Goal: Transaction & Acquisition: Purchase product/service

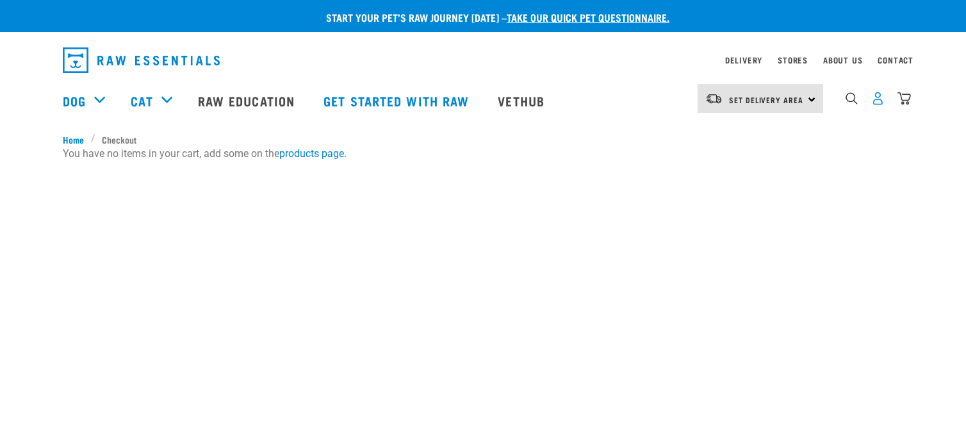
click at [878, 101] on img "dropdown navigation" at bounding box center [877, 98] width 13 height 13
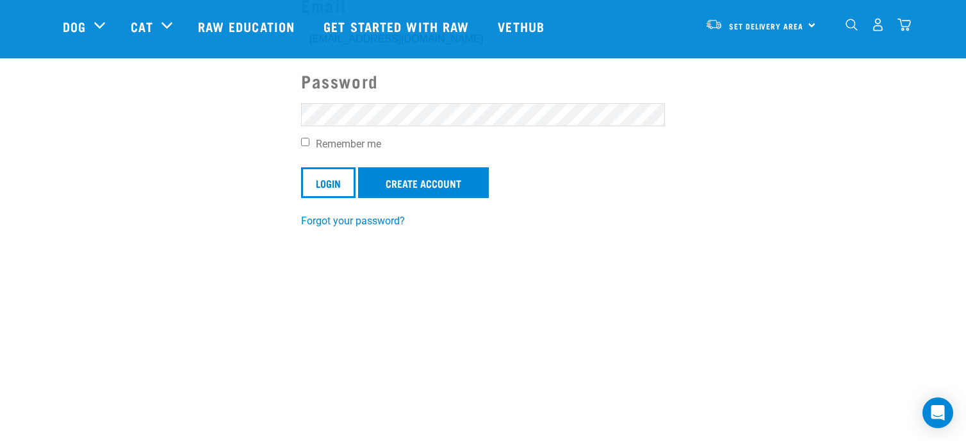
scroll to position [192, 0]
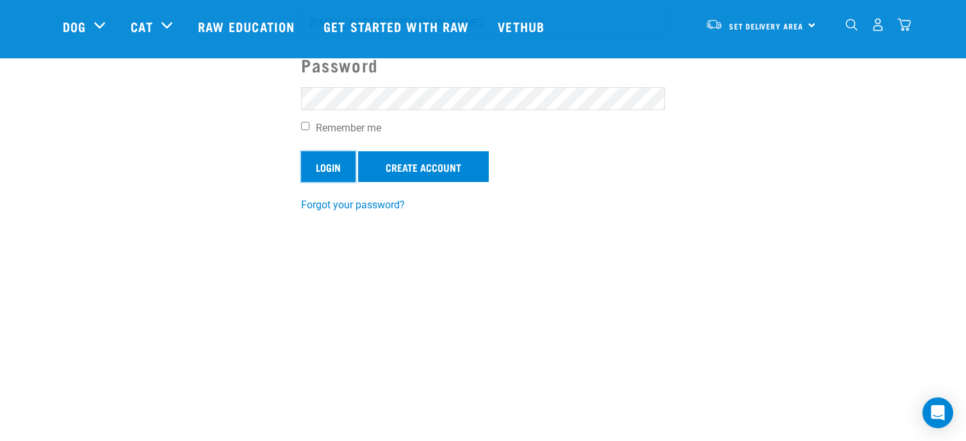
click at [323, 171] on input "Login" at bounding box center [328, 166] width 54 height 31
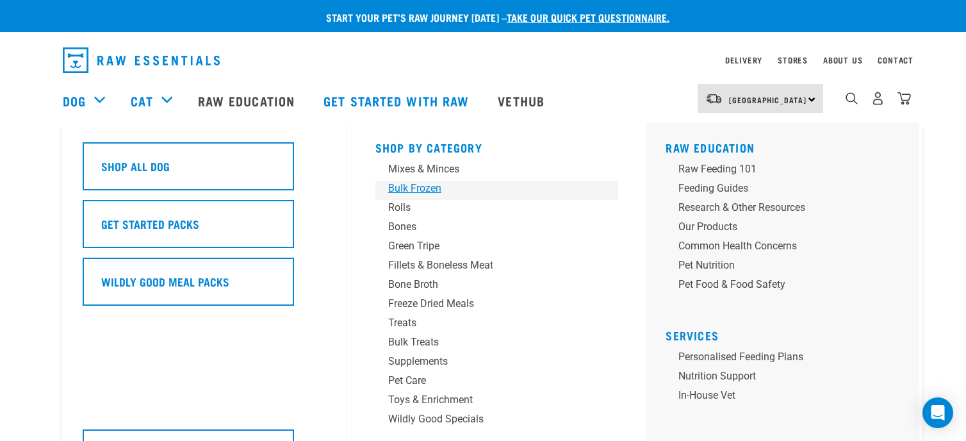
click at [468, 183] on div "Bulk Frozen" at bounding box center [488, 188] width 200 height 15
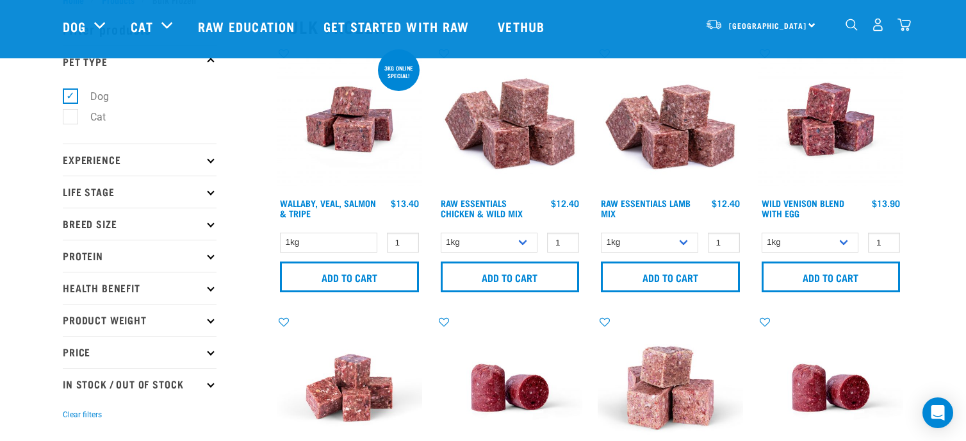
scroll to position [64, 0]
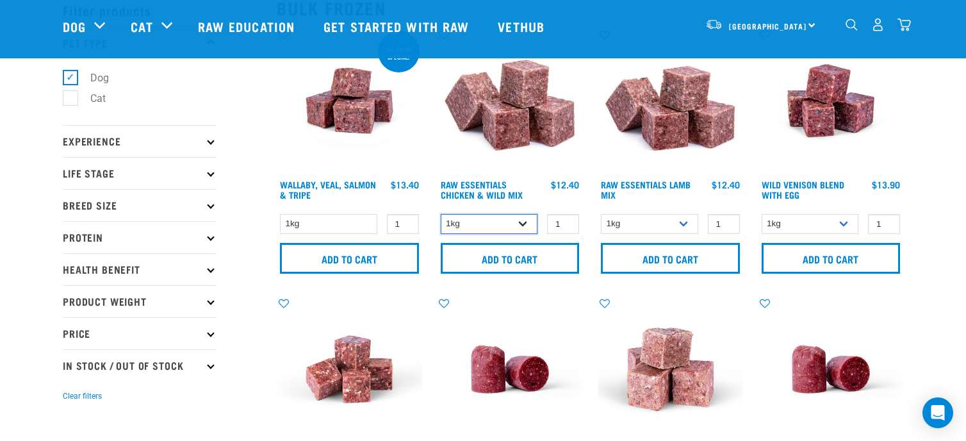
click at [510, 222] on select "1kg 3kg Bulk (10kg)" at bounding box center [489, 224] width 97 height 20
select select "14881"
click at [441, 214] on select "1kg 3kg Bulk (10kg)" at bounding box center [489, 224] width 97 height 20
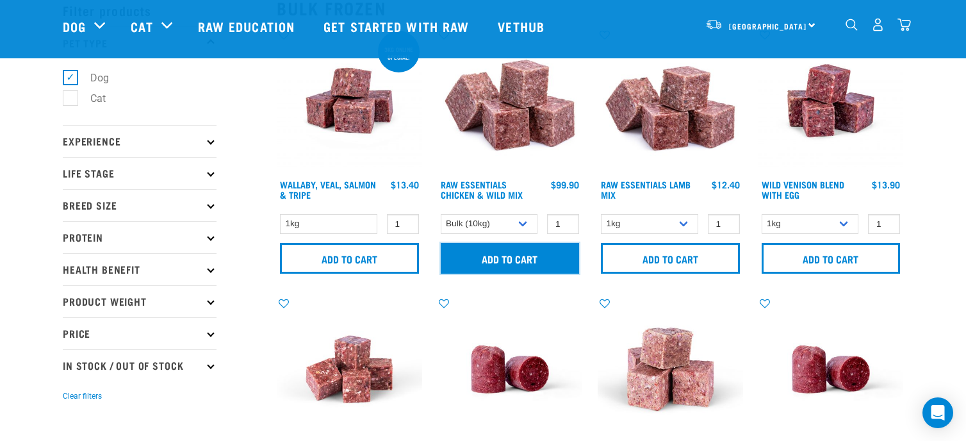
click at [490, 262] on input "Add to cart" at bounding box center [510, 258] width 139 height 31
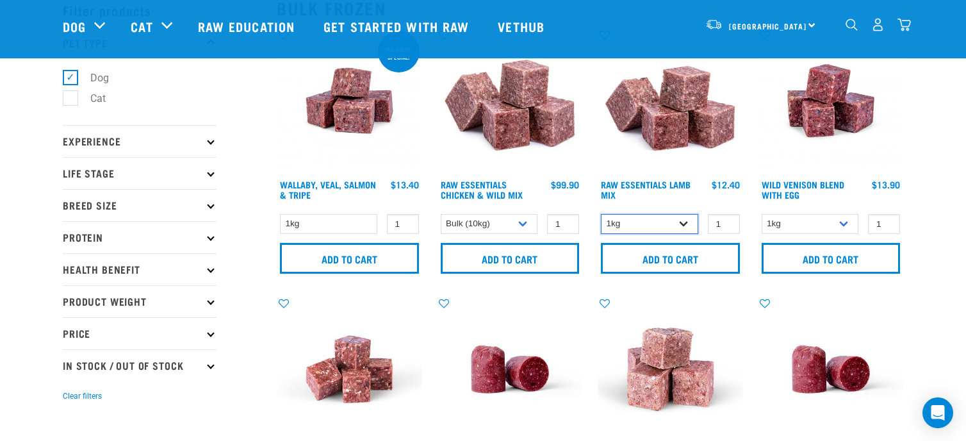
click at [691, 228] on select "1kg 3kg Bulk (10kg)" at bounding box center [649, 224] width 97 height 20
select select "341961"
click at [601, 214] on select "1kg 3kg Bulk (10kg)" at bounding box center [649, 224] width 97 height 20
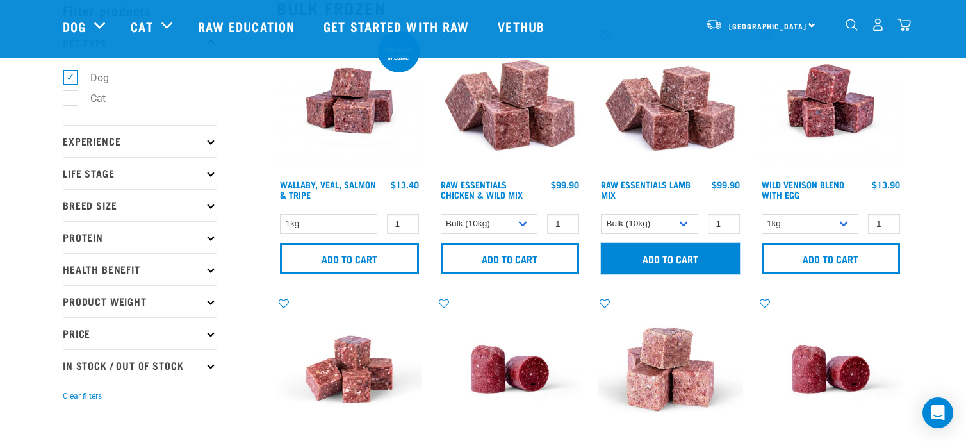
click at [680, 267] on input "Add to cart" at bounding box center [670, 258] width 139 height 31
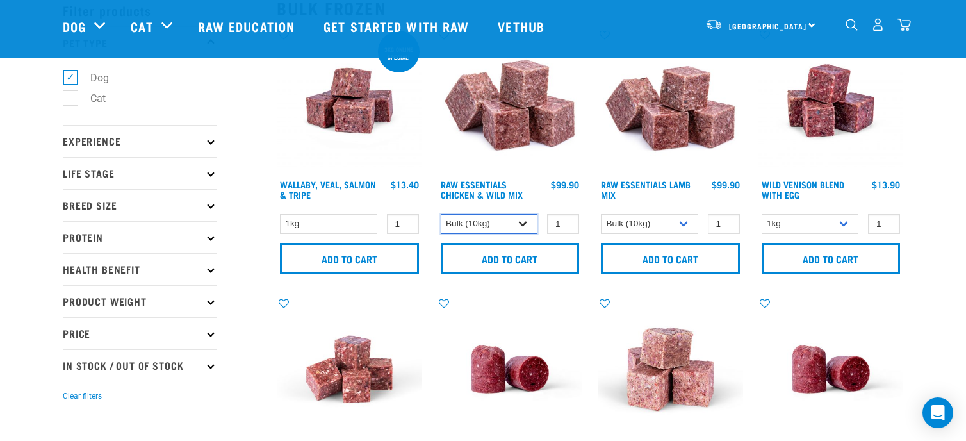
click at [506, 220] on select "1kg 3kg Bulk (10kg)" at bounding box center [489, 224] width 97 height 20
select select "709"
click at [441, 214] on select "1kg 3kg Bulk (10kg)" at bounding box center [489, 224] width 97 height 20
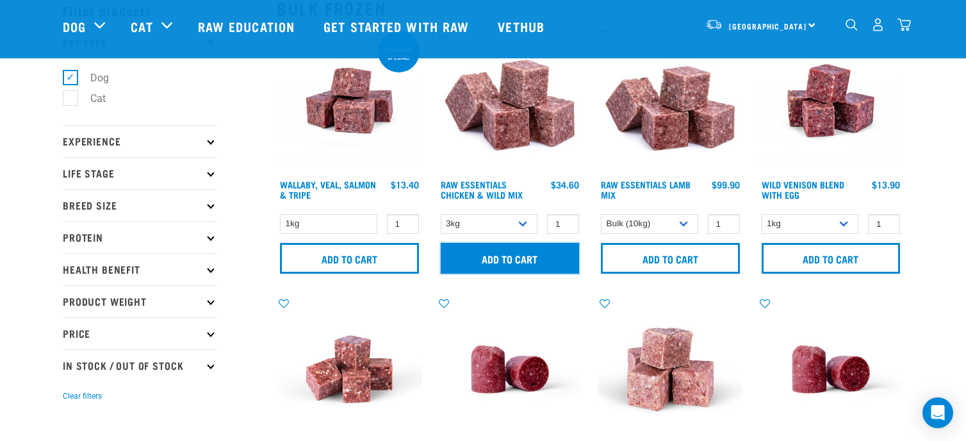
click at [504, 256] on input "Add to cart" at bounding box center [510, 258] width 139 height 31
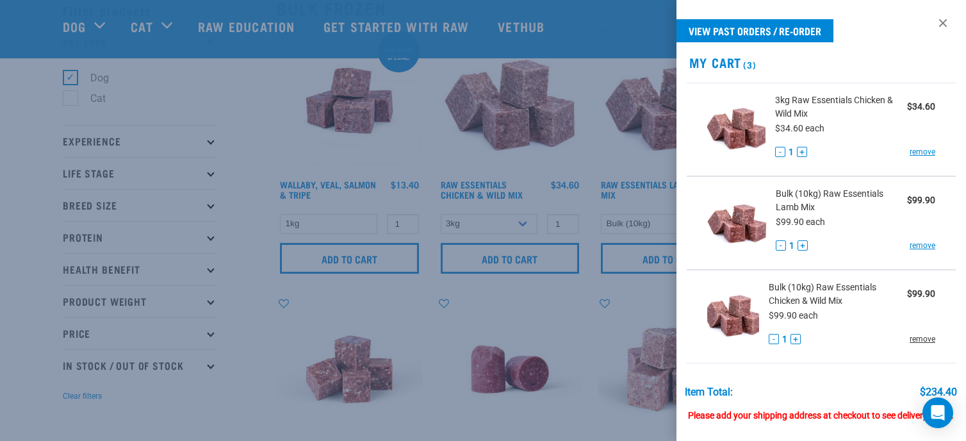
click at [911, 342] on link "remove" at bounding box center [923, 339] width 26 height 12
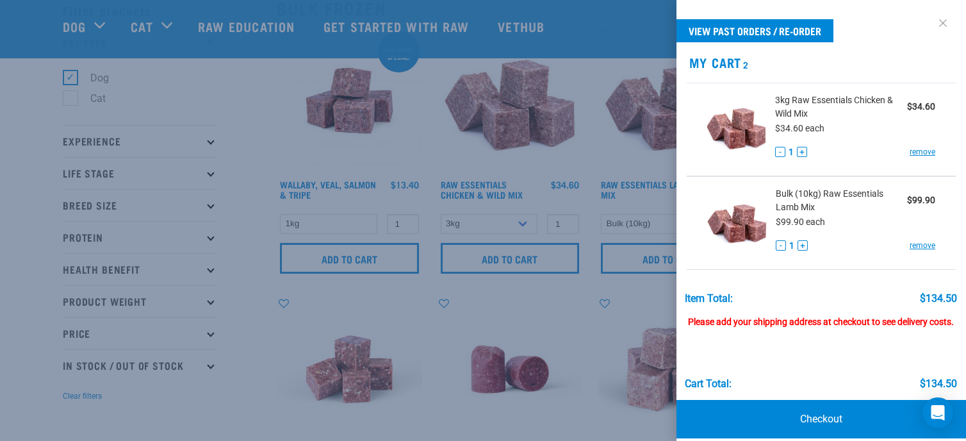
click at [933, 25] on link at bounding box center [943, 23] width 20 height 20
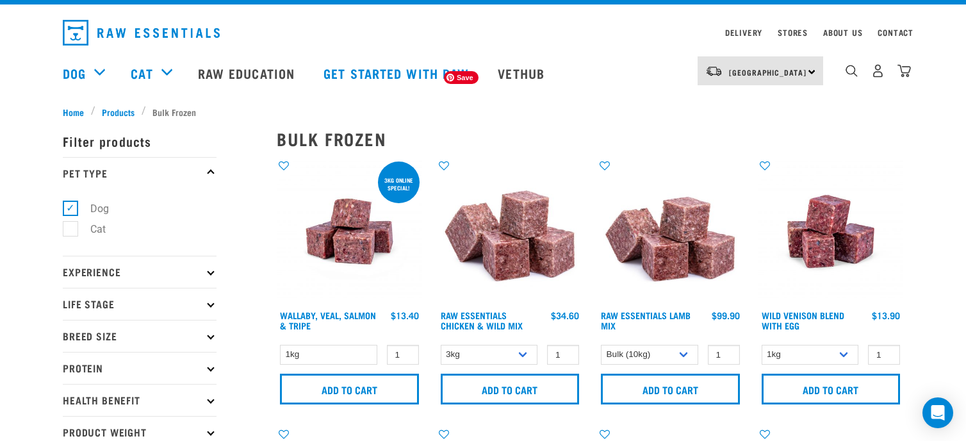
scroll to position [0, 0]
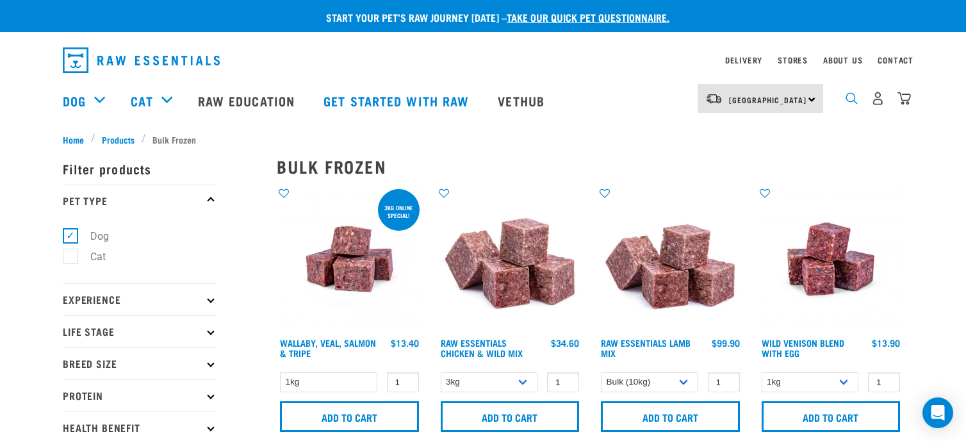
click at [848, 104] on img "dropdown navigation" at bounding box center [852, 98] width 12 height 12
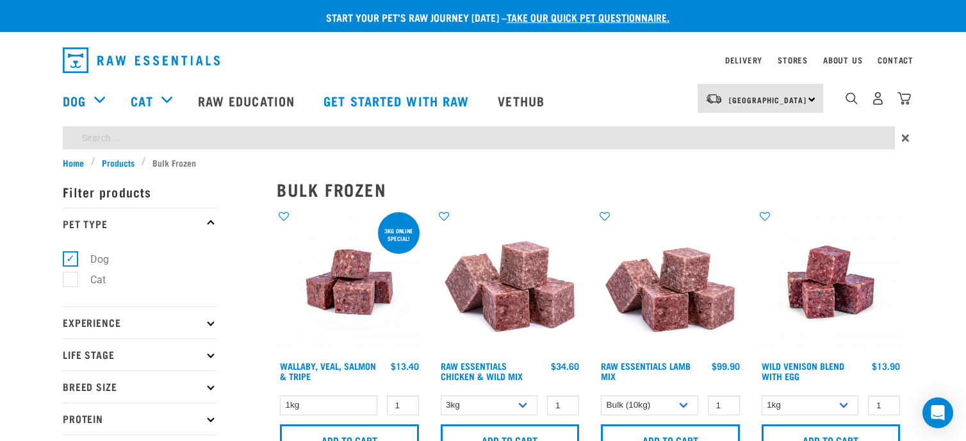
click at [774, 136] on input "search" at bounding box center [479, 137] width 832 height 23
type input "balm"
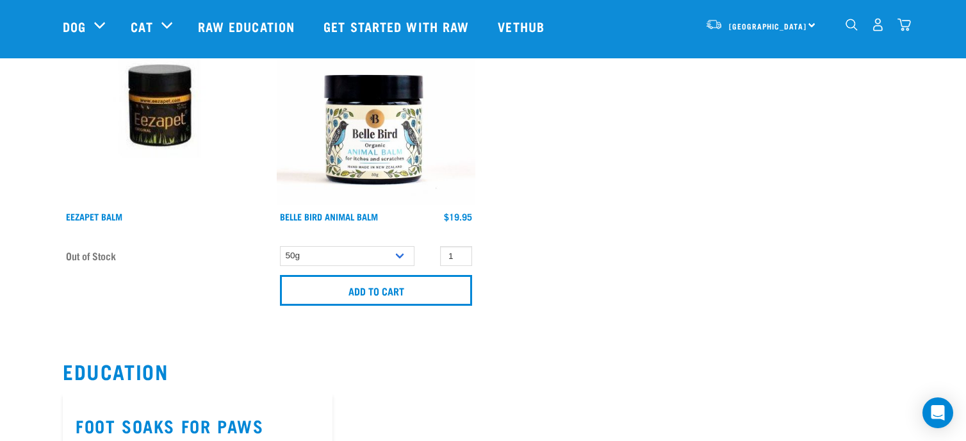
scroll to position [128, 0]
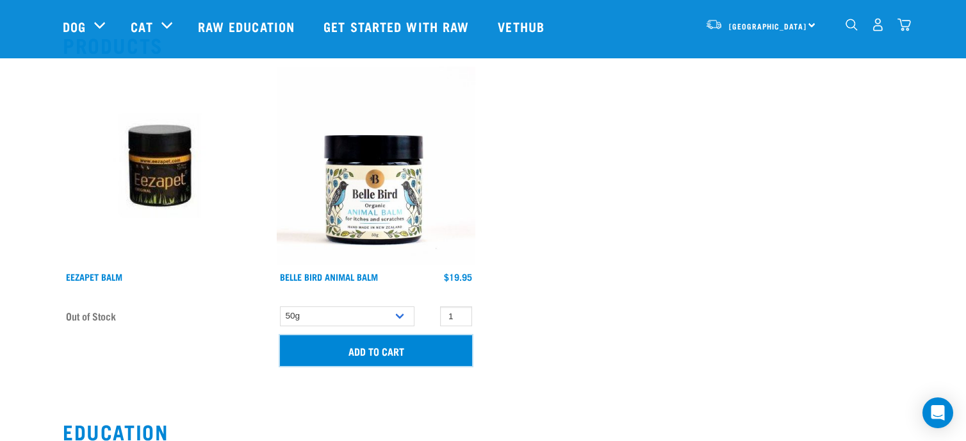
click at [384, 352] on input "Add to cart" at bounding box center [376, 350] width 192 height 31
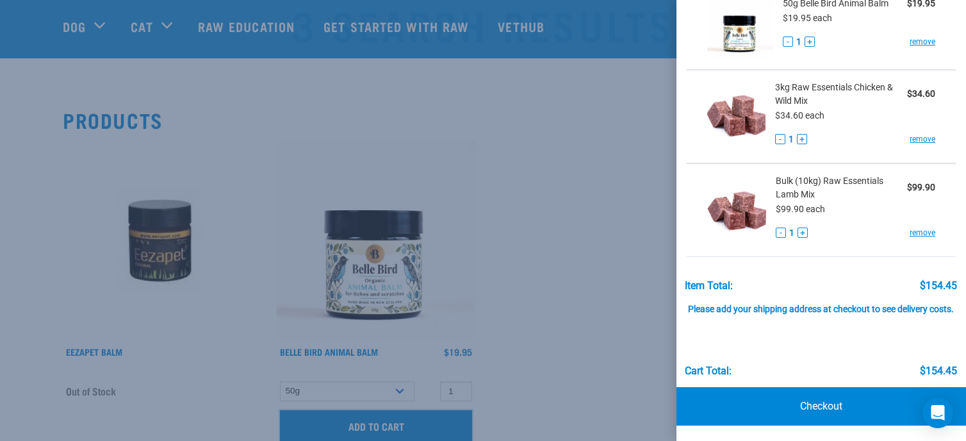
scroll to position [0, 0]
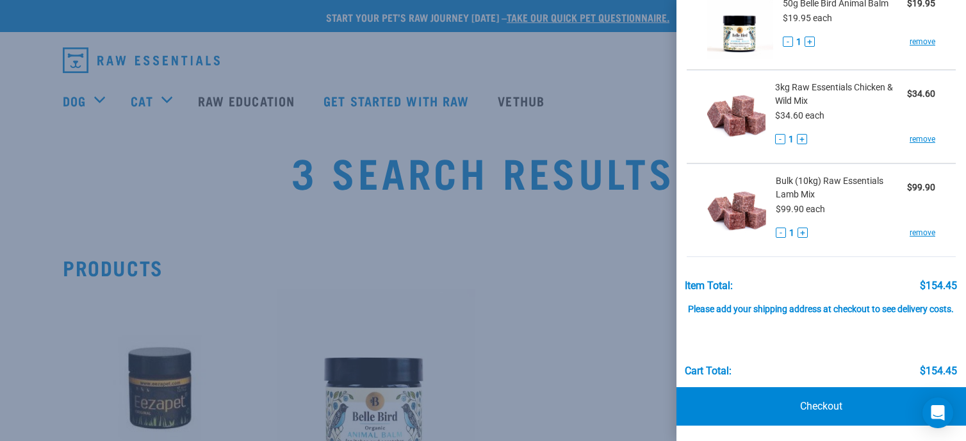
click at [628, 238] on div at bounding box center [483, 220] width 966 height 441
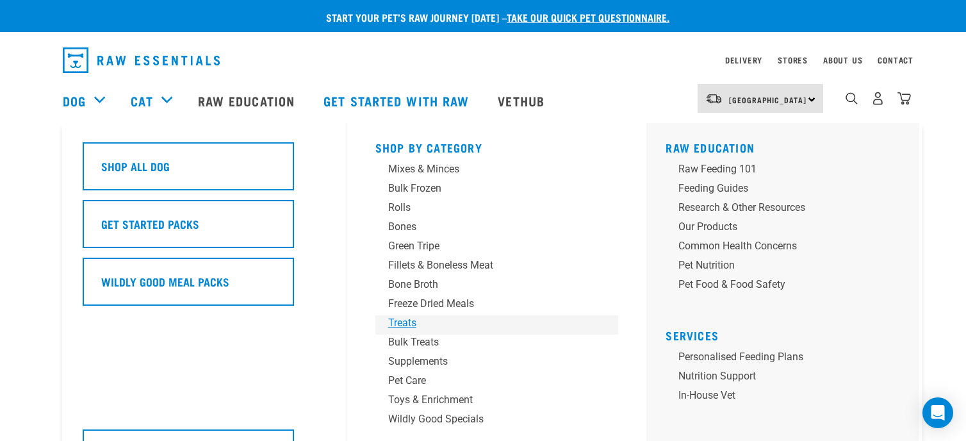
click at [395, 322] on div "Treats" at bounding box center [488, 322] width 200 height 15
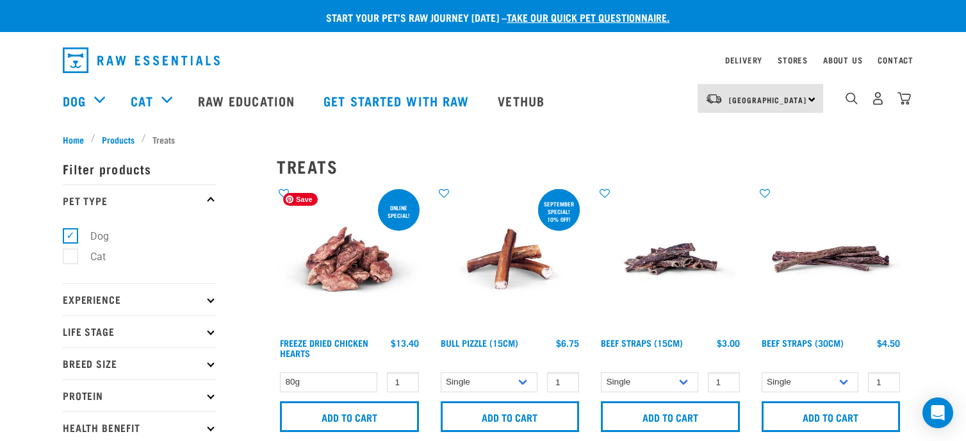
click at [326, 291] on img at bounding box center [349, 258] width 145 height 145
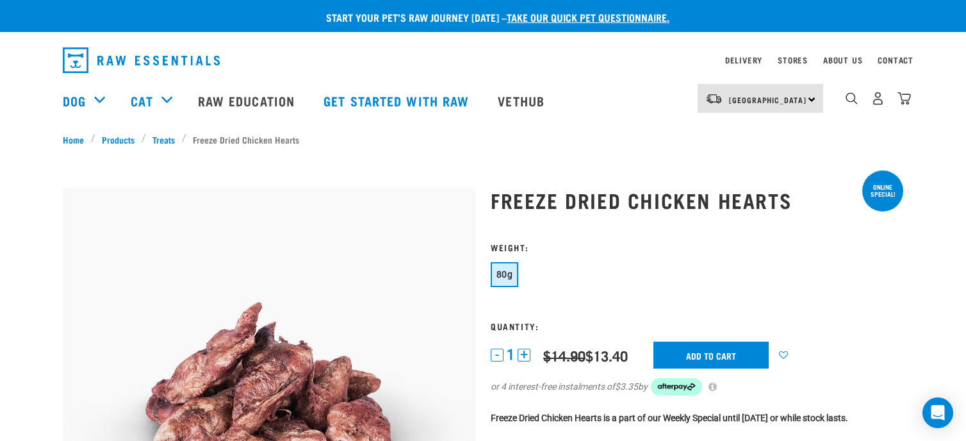
click at [902, 96] on img "dropdown navigation" at bounding box center [903, 98] width 13 height 13
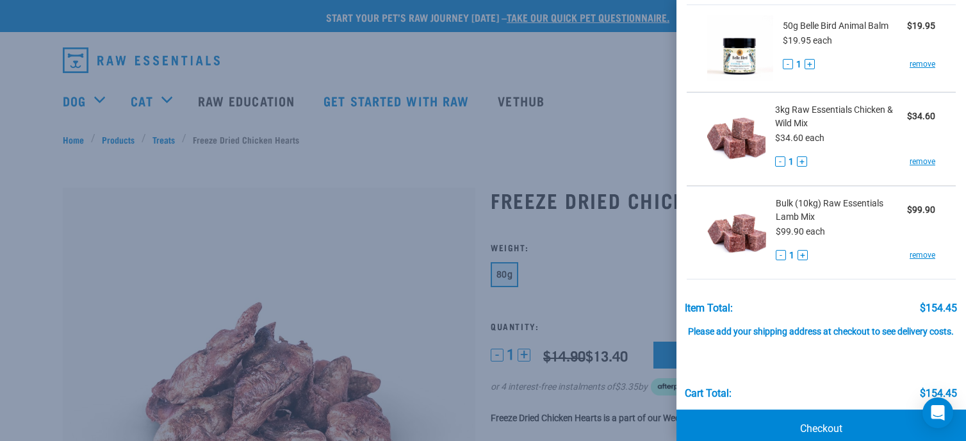
scroll to position [110, 0]
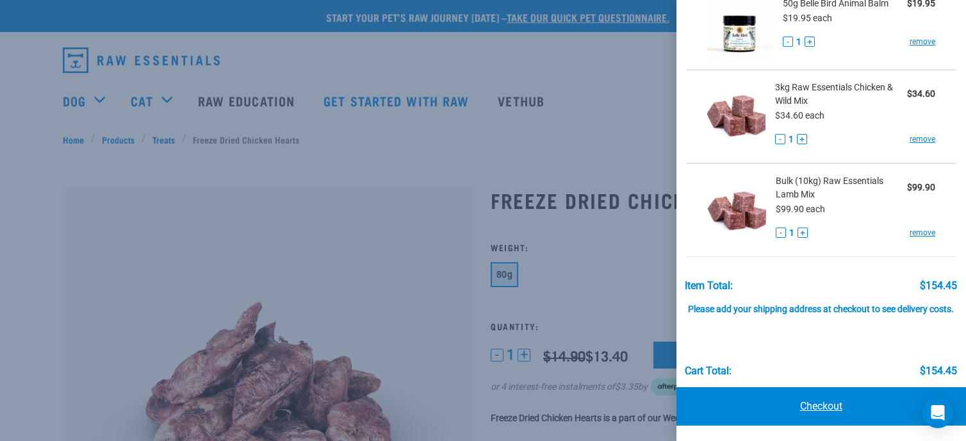
click at [835, 401] on link "Checkout" at bounding box center [821, 406] width 290 height 38
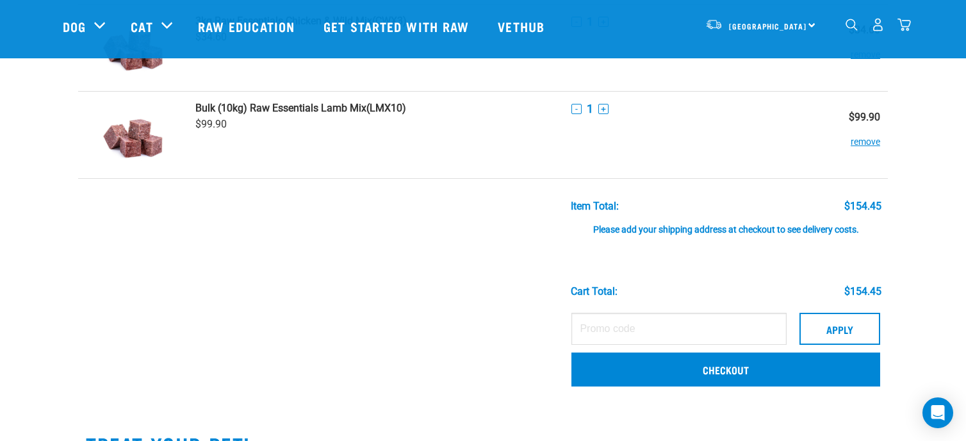
scroll to position [256, 0]
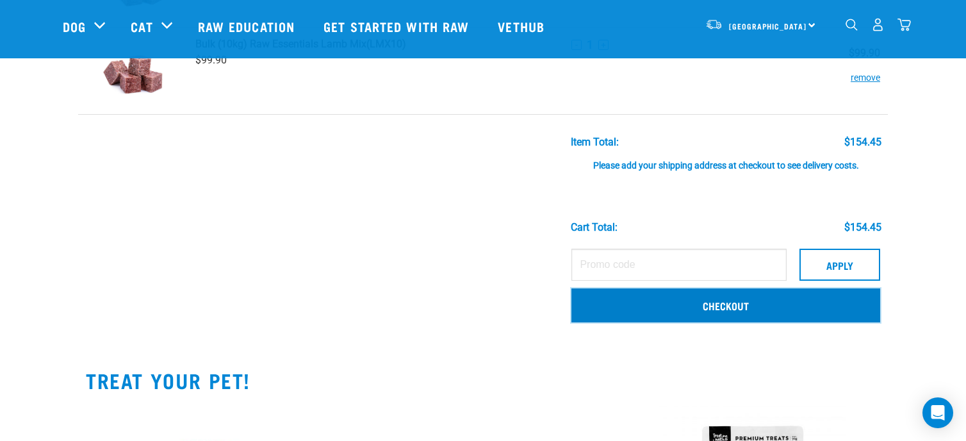
click at [776, 311] on link "Checkout" at bounding box center [725, 304] width 309 height 33
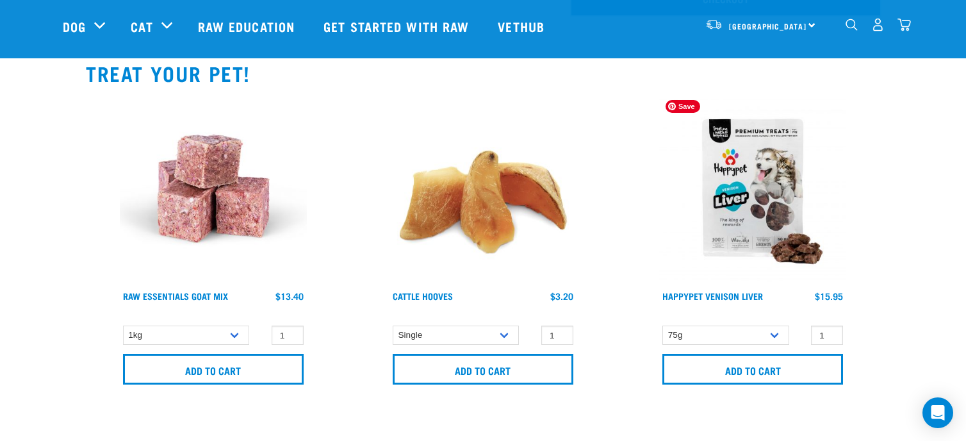
scroll to position [577, 0]
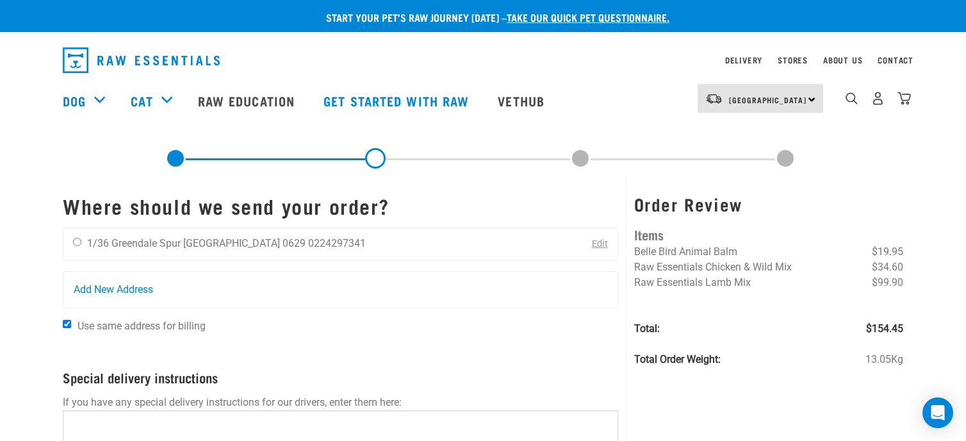
scroll to position [64, 0]
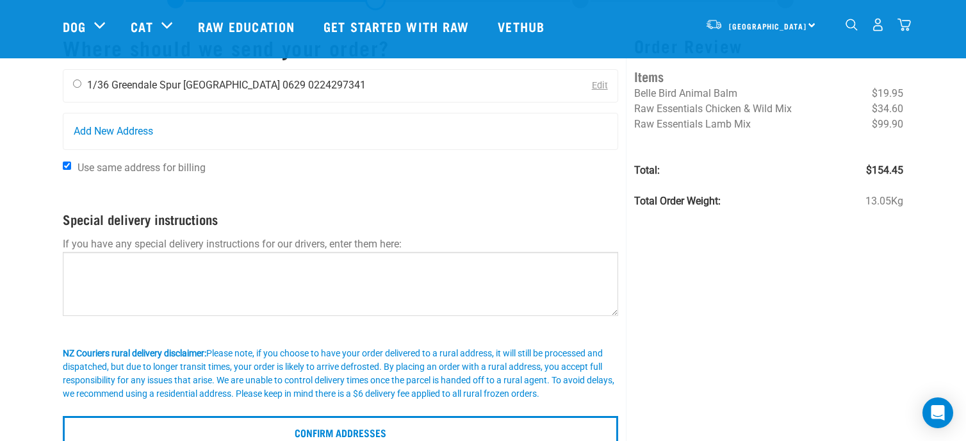
click at [193, 86] on li "[GEOGRAPHIC_DATA] 0629" at bounding box center [244, 85] width 122 height 12
click at [74, 86] on input "radio" at bounding box center [77, 83] width 8 height 8
radio input "true"
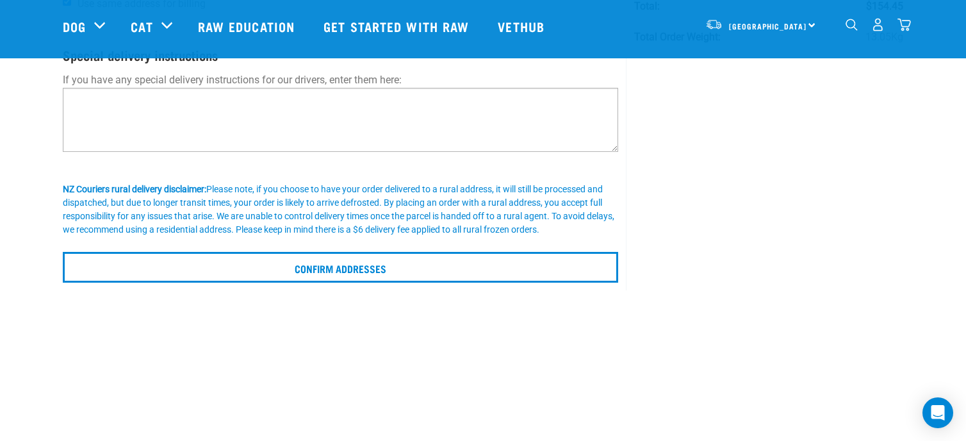
scroll to position [256, 0]
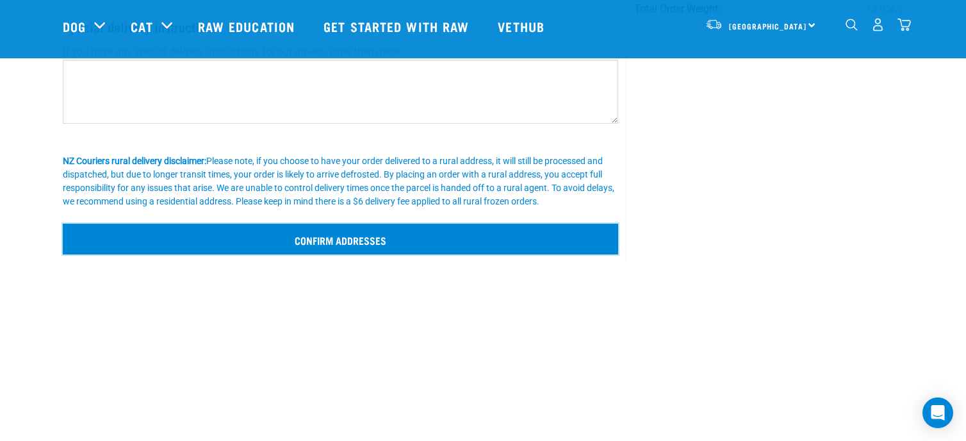
click at [415, 248] on input "Confirm addresses" at bounding box center [340, 239] width 555 height 31
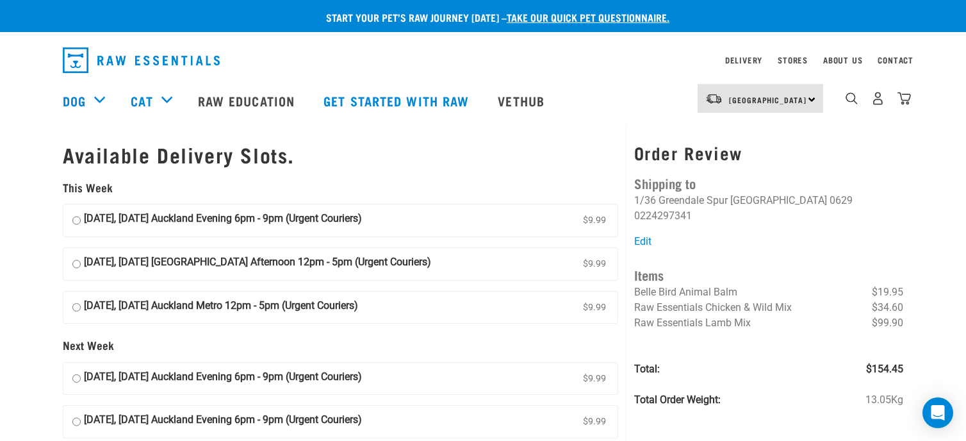
click at [77, 220] on input "26 September, Friday Auckland Evening 6pm - 9pm (Urgent Couriers) $9.99" at bounding box center [76, 220] width 8 height 19
radio input "true"
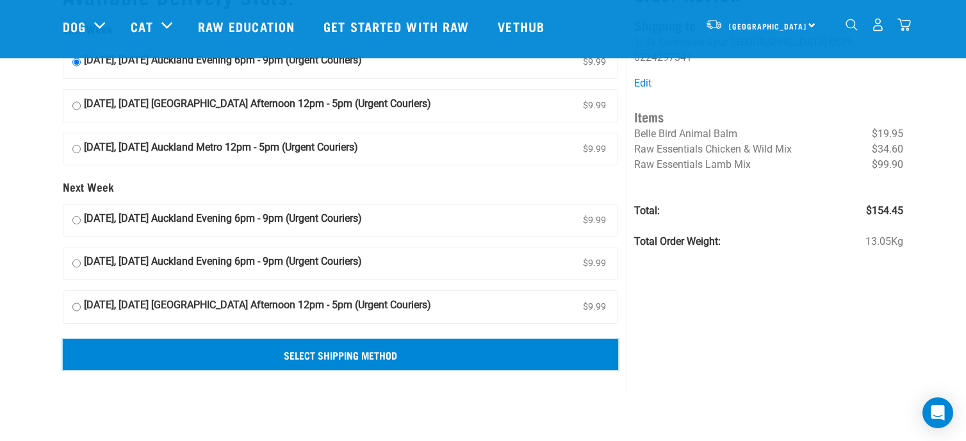
click at [455, 356] on input "Select Shipping Method" at bounding box center [340, 354] width 555 height 31
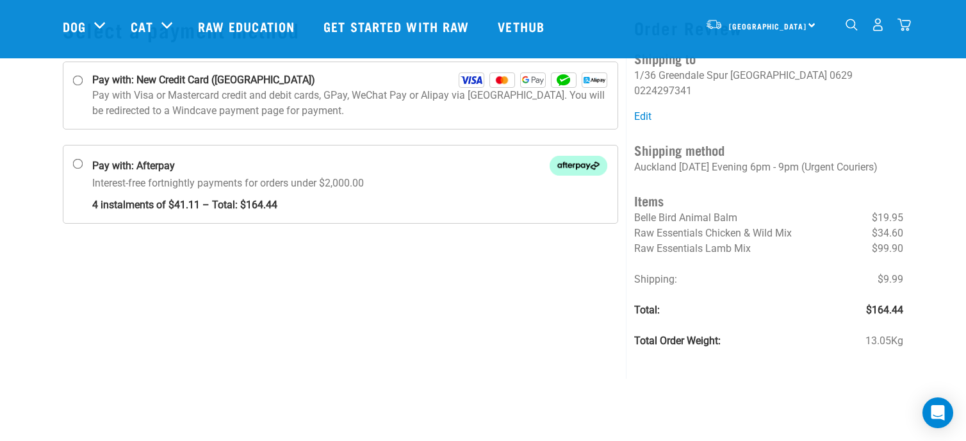
scroll to position [64, 0]
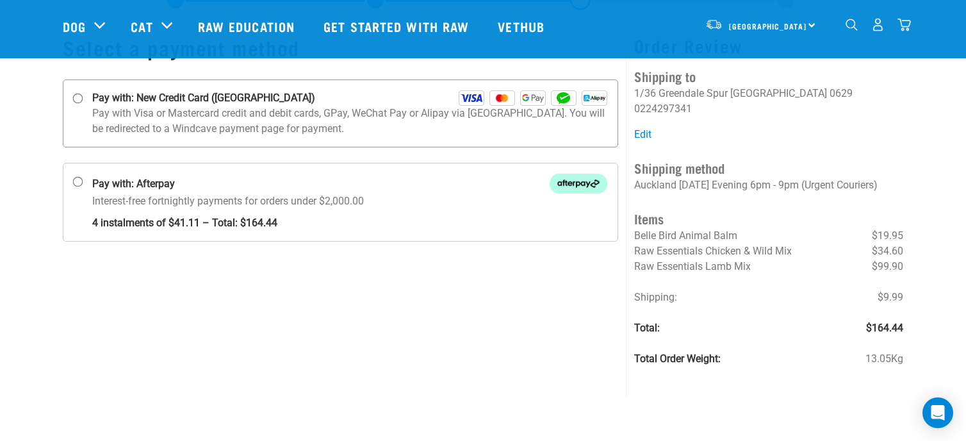
click at [78, 97] on input "Pay with: New Credit Card ([GEOGRAPHIC_DATA])" at bounding box center [78, 99] width 10 height 10
radio input "true"
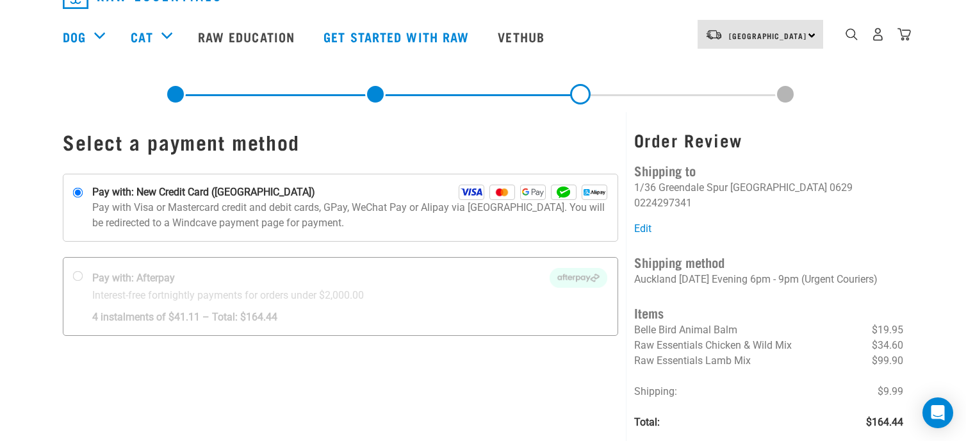
scroll to position [0, 0]
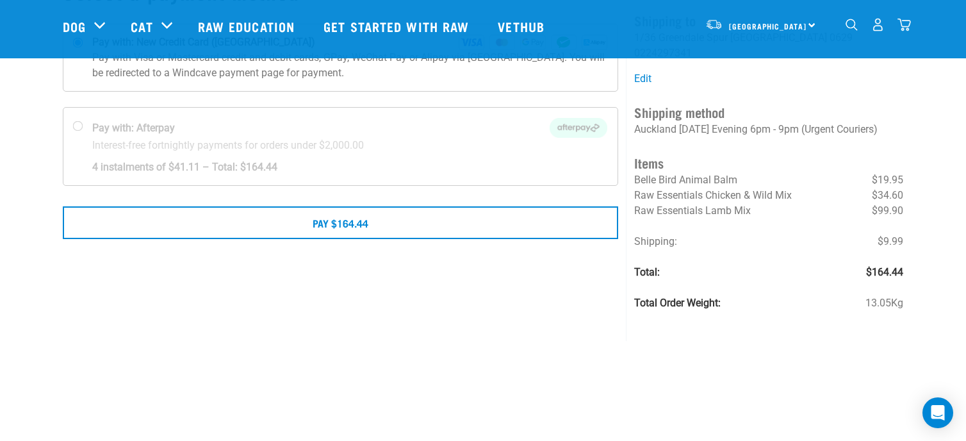
scroll to position [128, 0]
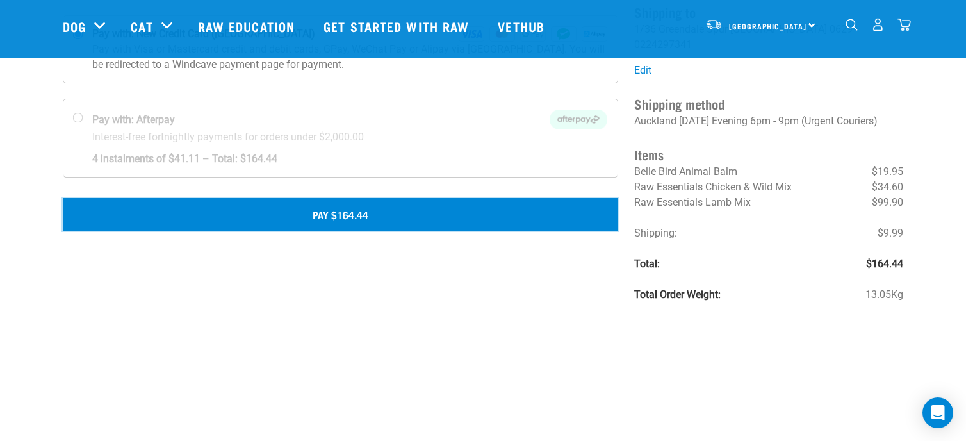
click at [503, 220] on button "Pay $164.44" at bounding box center [340, 214] width 555 height 32
